Goal: Find specific page/section: Find specific page/section

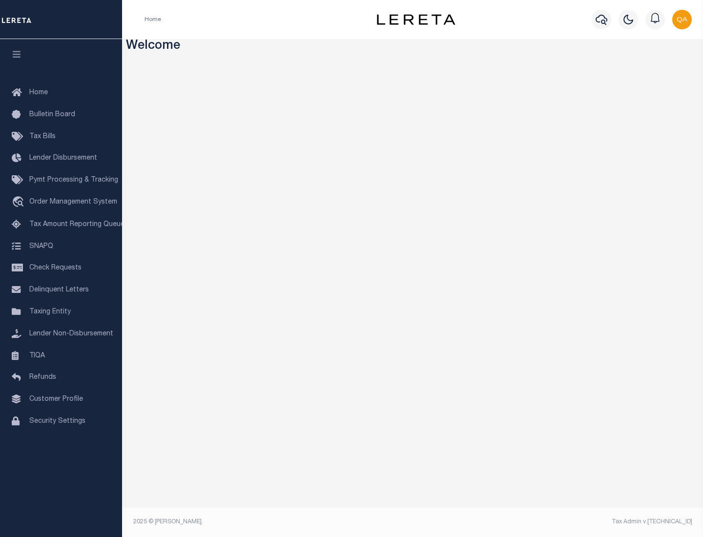
click at [61, 355] on link "TIQA" at bounding box center [61, 356] width 122 height 22
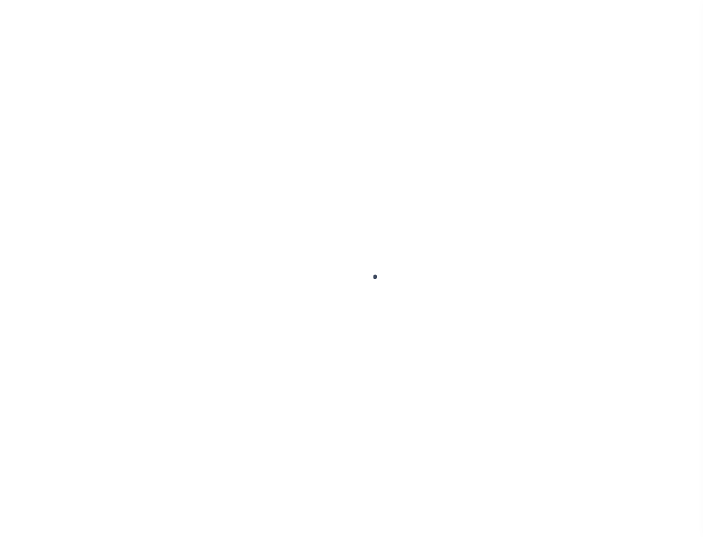
select select "200"
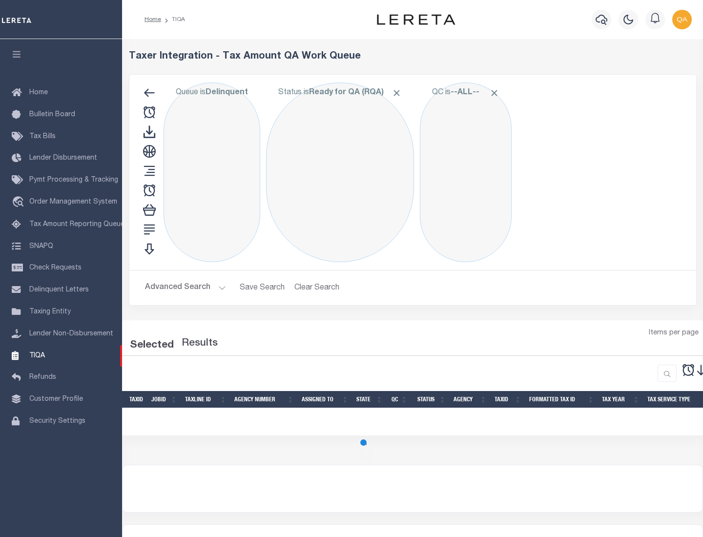
select select "200"
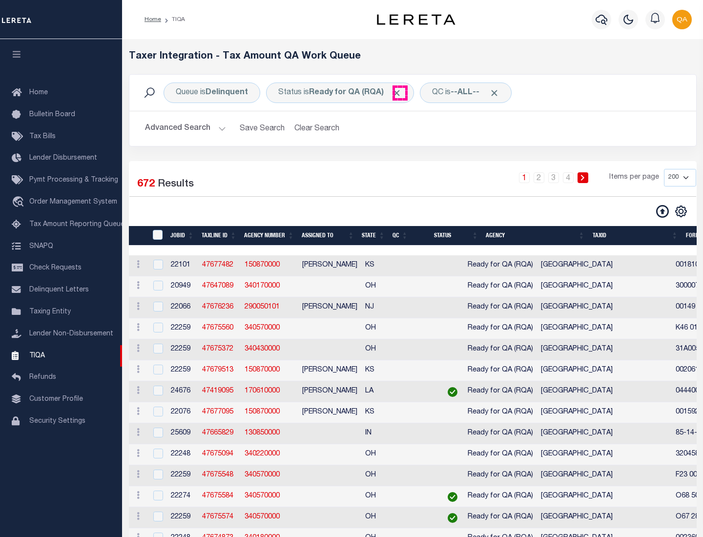
click at [400, 93] on span "Click to Remove" at bounding box center [396, 93] width 10 height 10
